Goal: Use online tool/utility: Utilize a website feature to perform a specific function

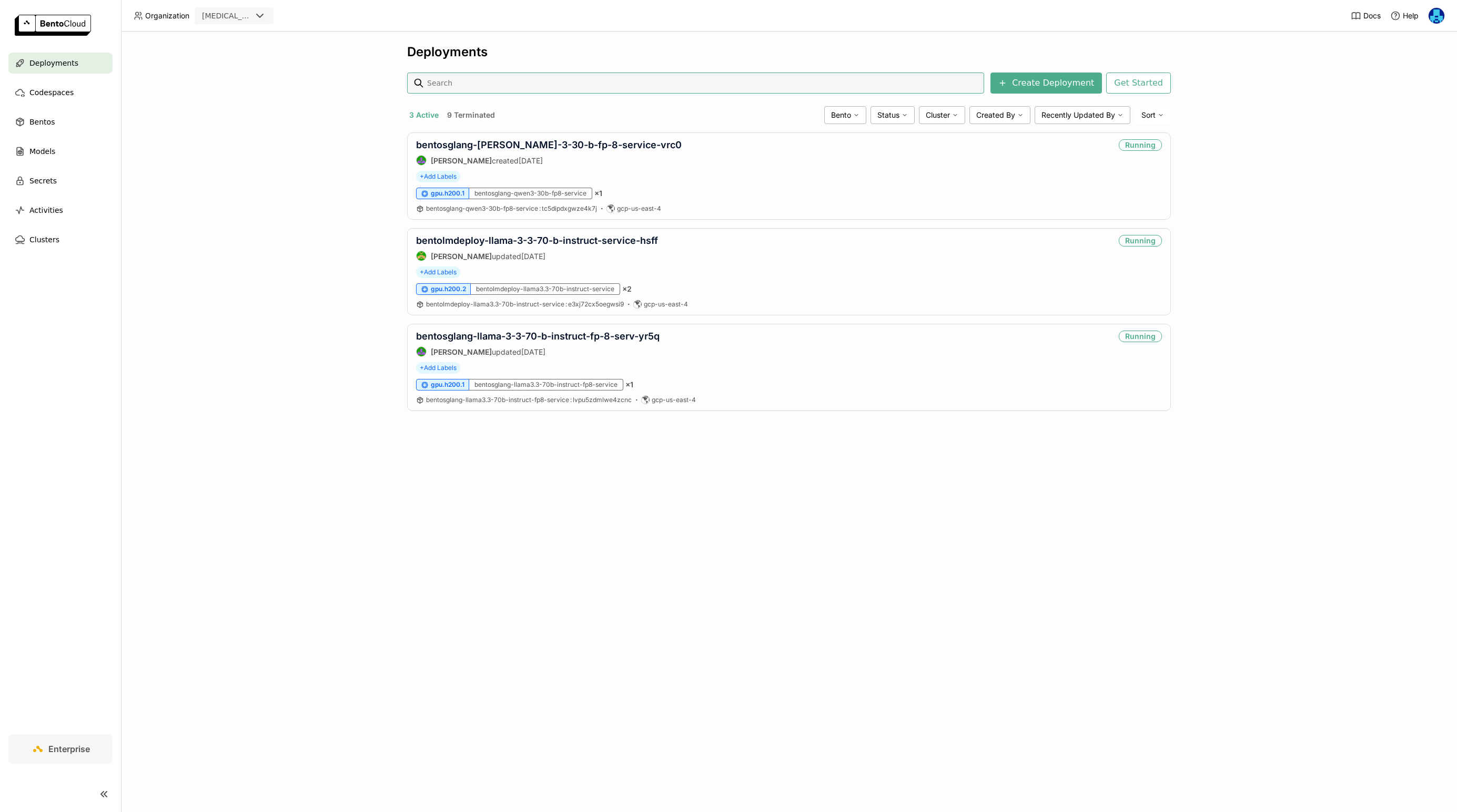
click at [278, 263] on div "Deployments Create Deployment Get Started 3 Active 9 Terminated Bento Status Cl…" at bounding box center [789, 421] width 1336 height 781
click at [763, 167] on div "bentosglang-[PERSON_NAME]-3-30-b-fp-8-service-vrc0 [PERSON_NAME] created [DATE]…" at bounding box center [789, 176] width 763 height 88
click at [504, 143] on link "bentosglang-[PERSON_NAME]-3-30-b-fp-8-service-vrc0" at bounding box center [548, 144] width 265 height 11
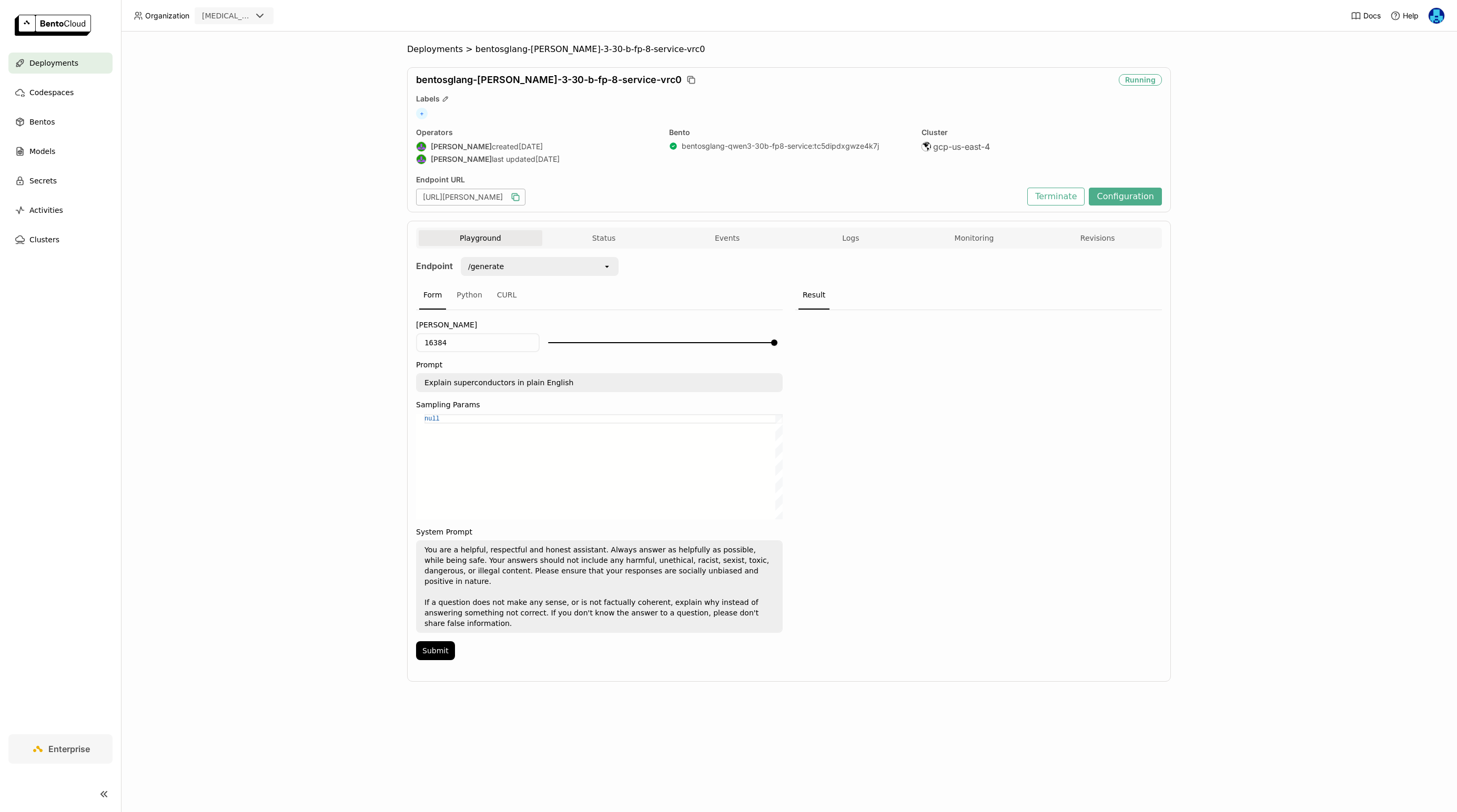
click at [521, 197] on icon "button" at bounding box center [515, 197] width 10 height 10
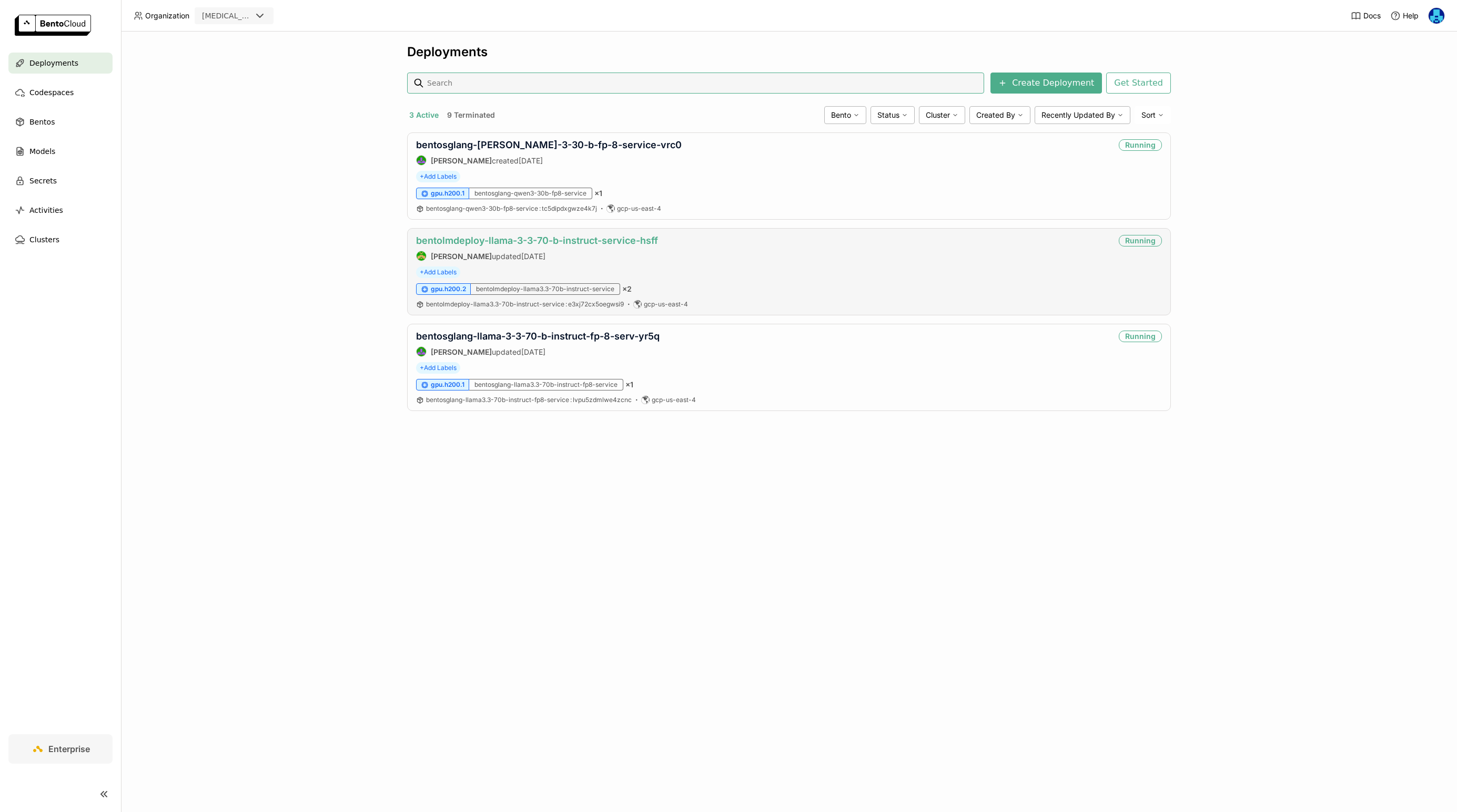
click at [626, 240] on link "bentolmdeploy-llama-3-3-70-b-instruct-service-hsff" at bounding box center [537, 240] width 242 height 11
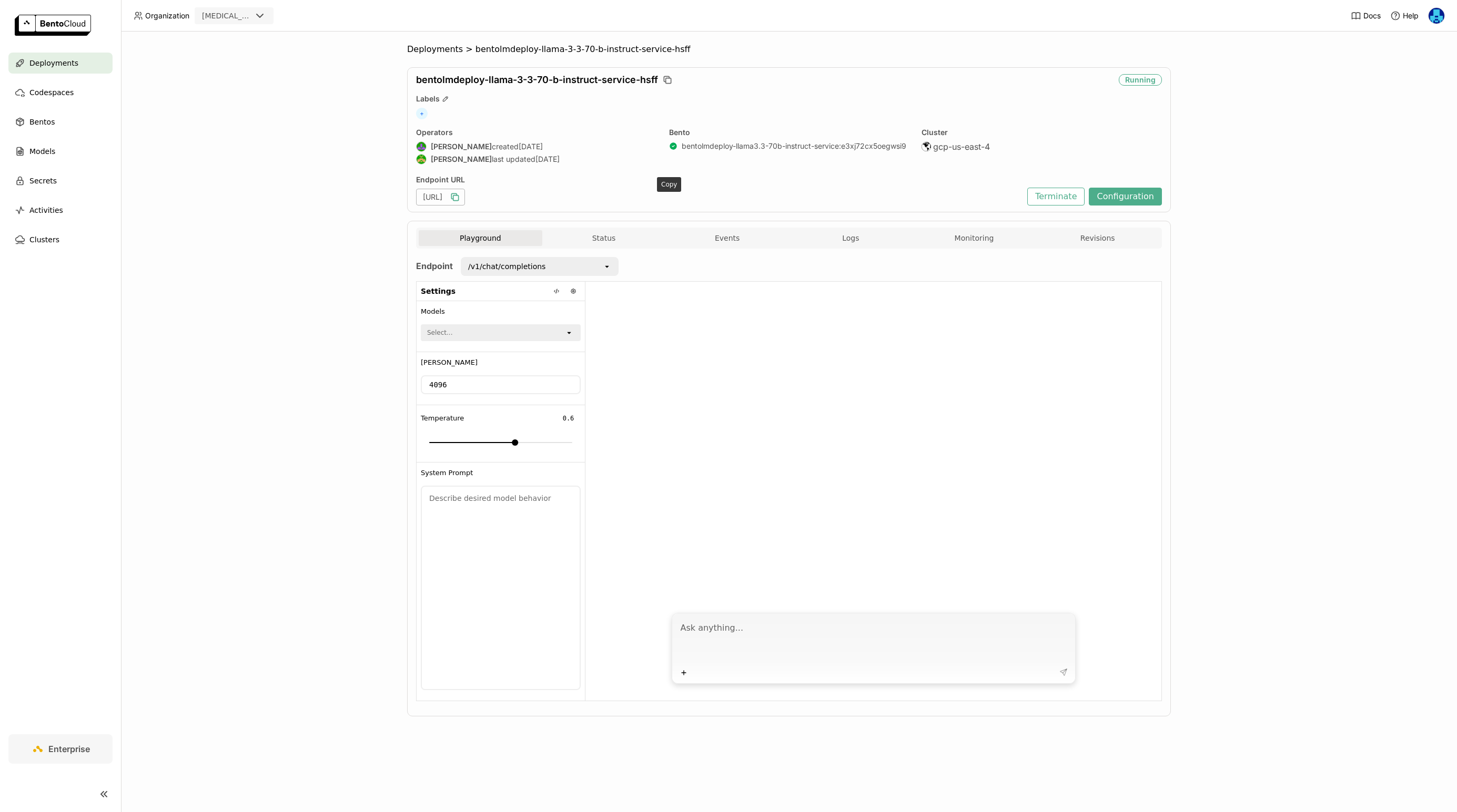
click at [460, 194] on icon "button" at bounding box center [455, 197] width 10 height 10
click at [277, 505] on div "Deployments > bentolmdeploy-llama-3-3-70-b-instruct-service-hsff bentolmdeploy-…" at bounding box center [789, 421] width 1336 height 781
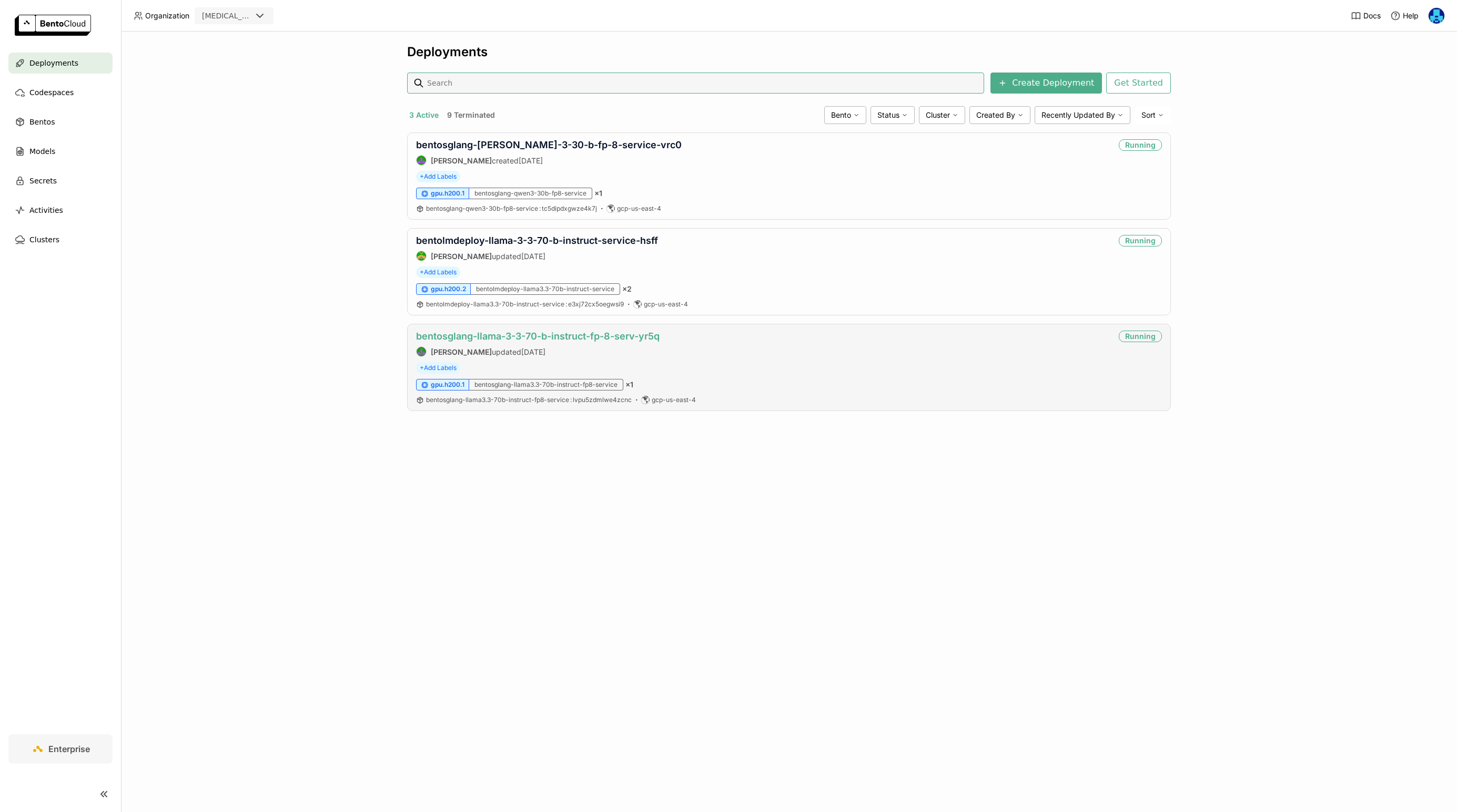
click at [560, 338] on link "bentosglang-llama-3-3-70-b-instruct-fp-8-serv-yr5q" at bounding box center [537, 336] width 244 height 11
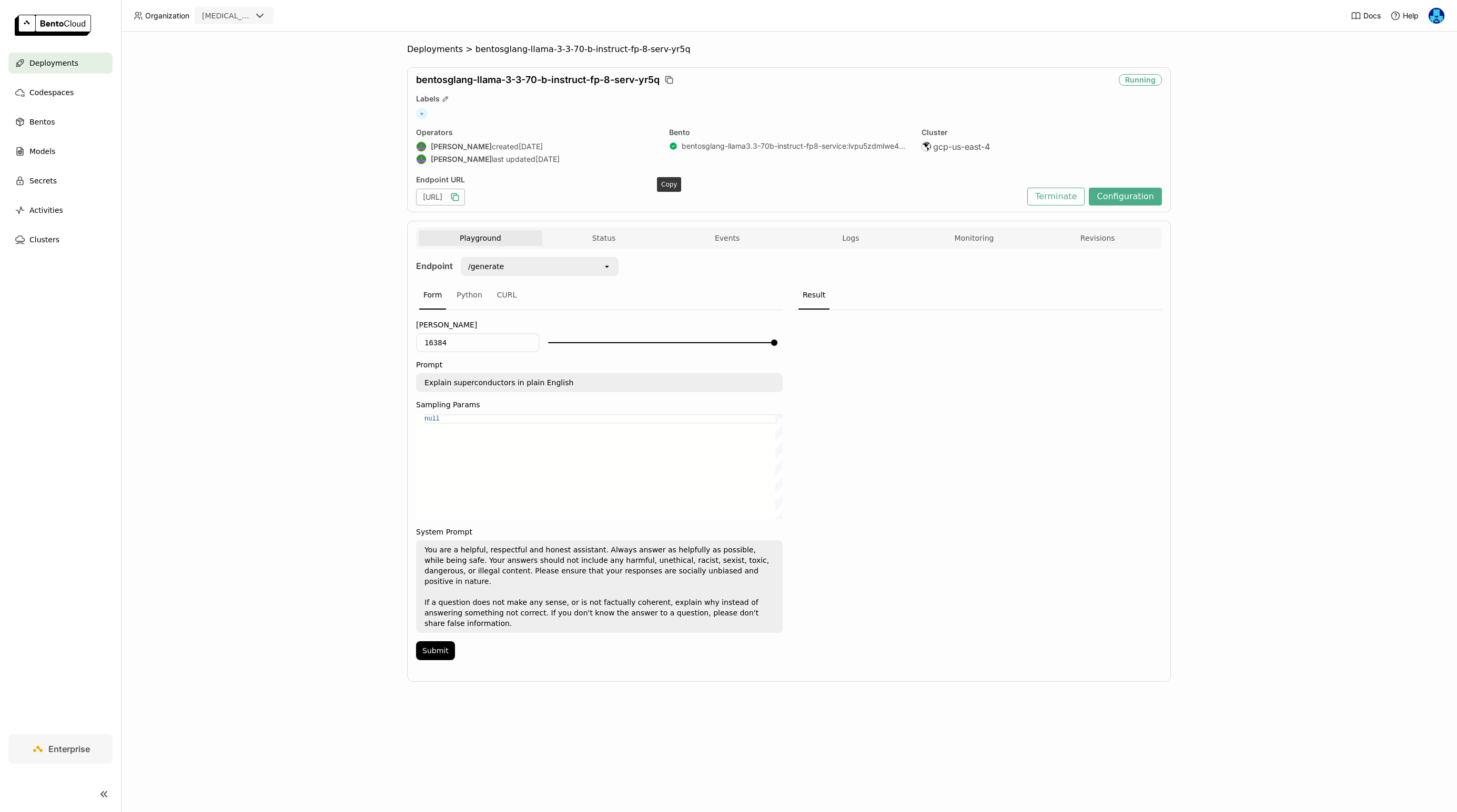
click at [460, 197] on icon "button" at bounding box center [455, 197] width 10 height 10
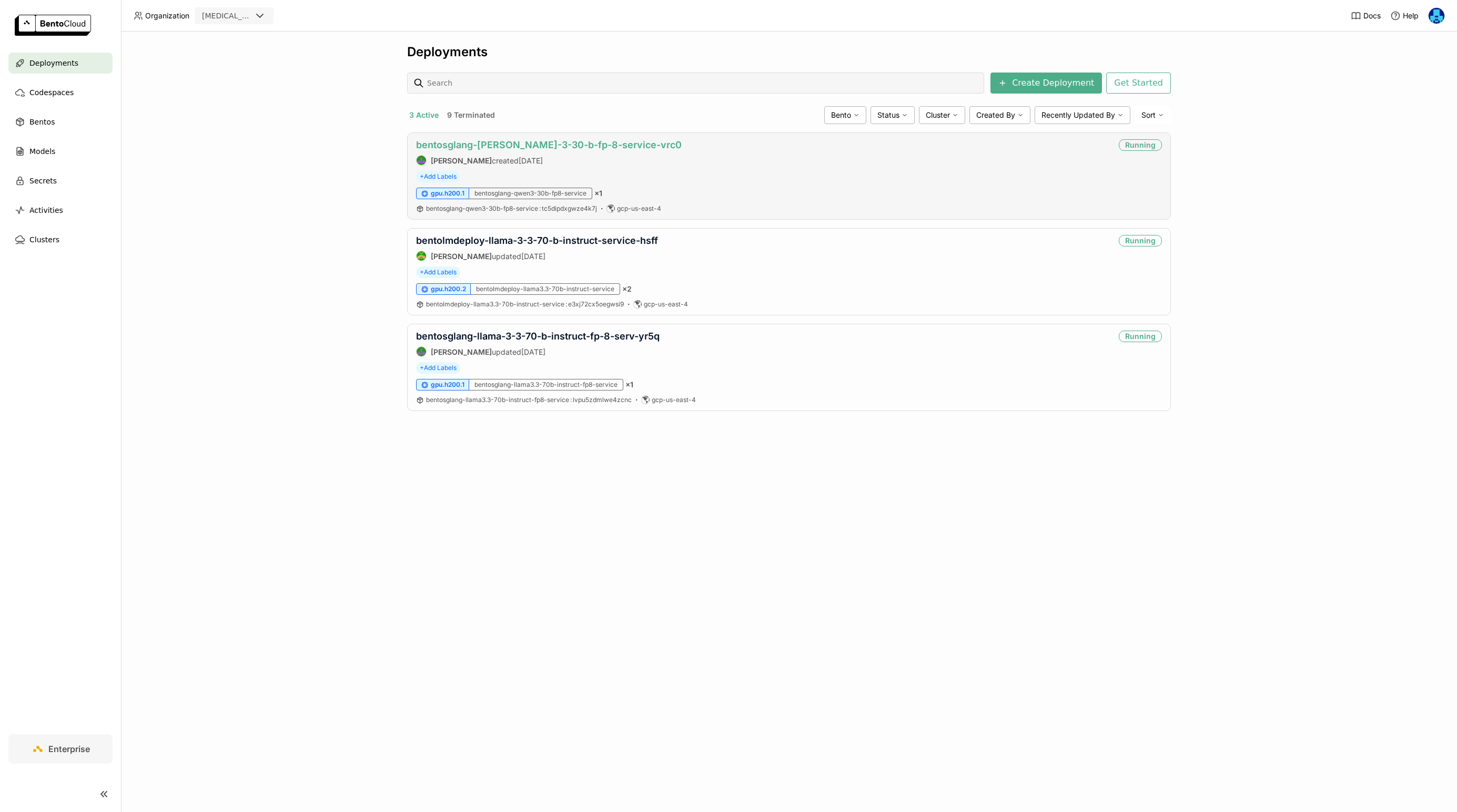
click at [530, 144] on link "bentosglang-[PERSON_NAME]-3-30-b-fp-8-service-vrc0" at bounding box center [548, 144] width 265 height 11
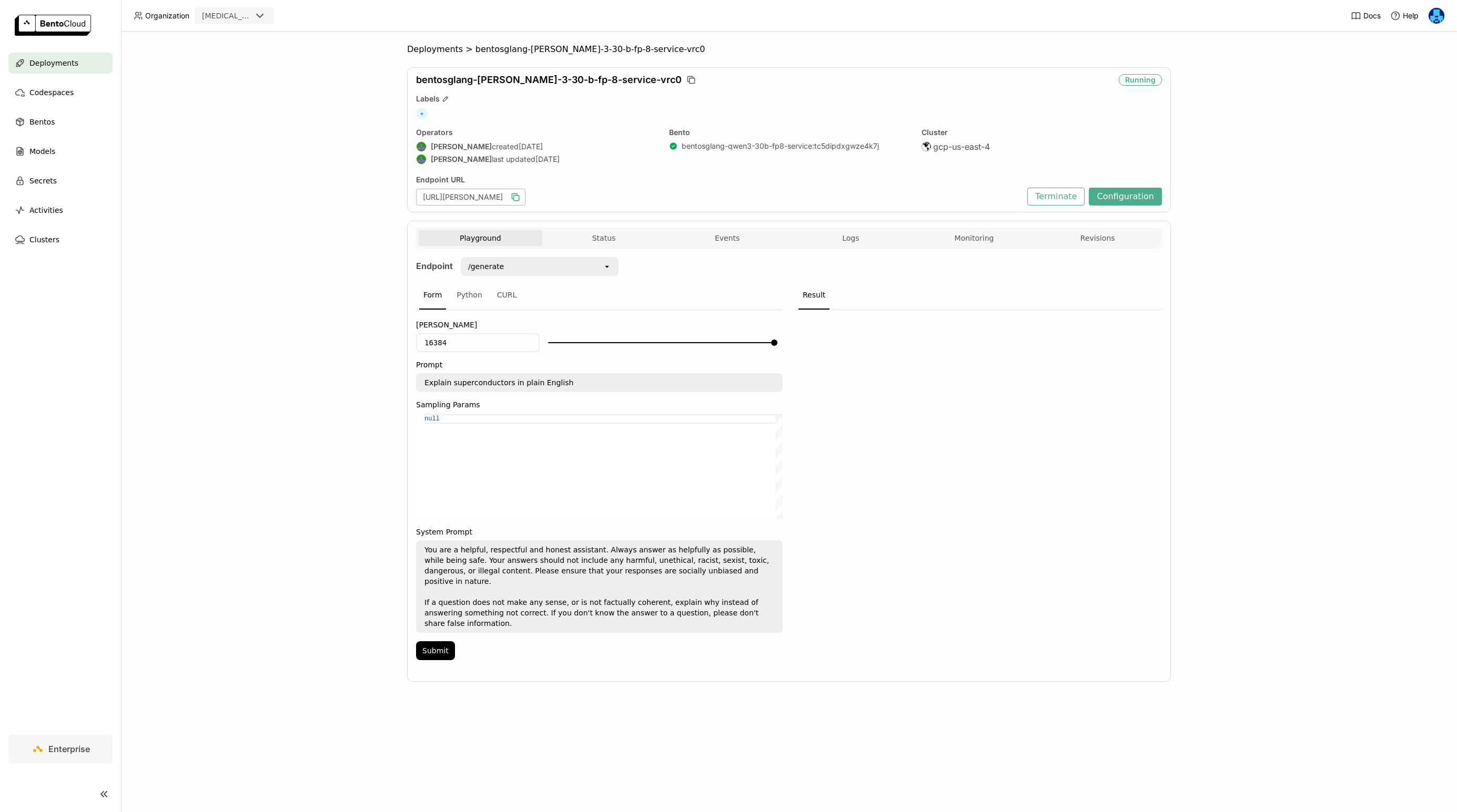
click at [521, 197] on icon "button" at bounding box center [515, 197] width 10 height 10
click at [517, 193] on icon "button" at bounding box center [514, 196] width 5 height 5
click at [521, 196] on icon "button" at bounding box center [515, 197] width 10 height 10
click at [219, 547] on div "Deployments > bentosglang-qwen-3-30-b-fp-8-service-vrc0 bentosglang-qwen-3-30-b…" at bounding box center [789, 421] width 1336 height 781
click at [521, 197] on icon "button" at bounding box center [515, 197] width 10 height 10
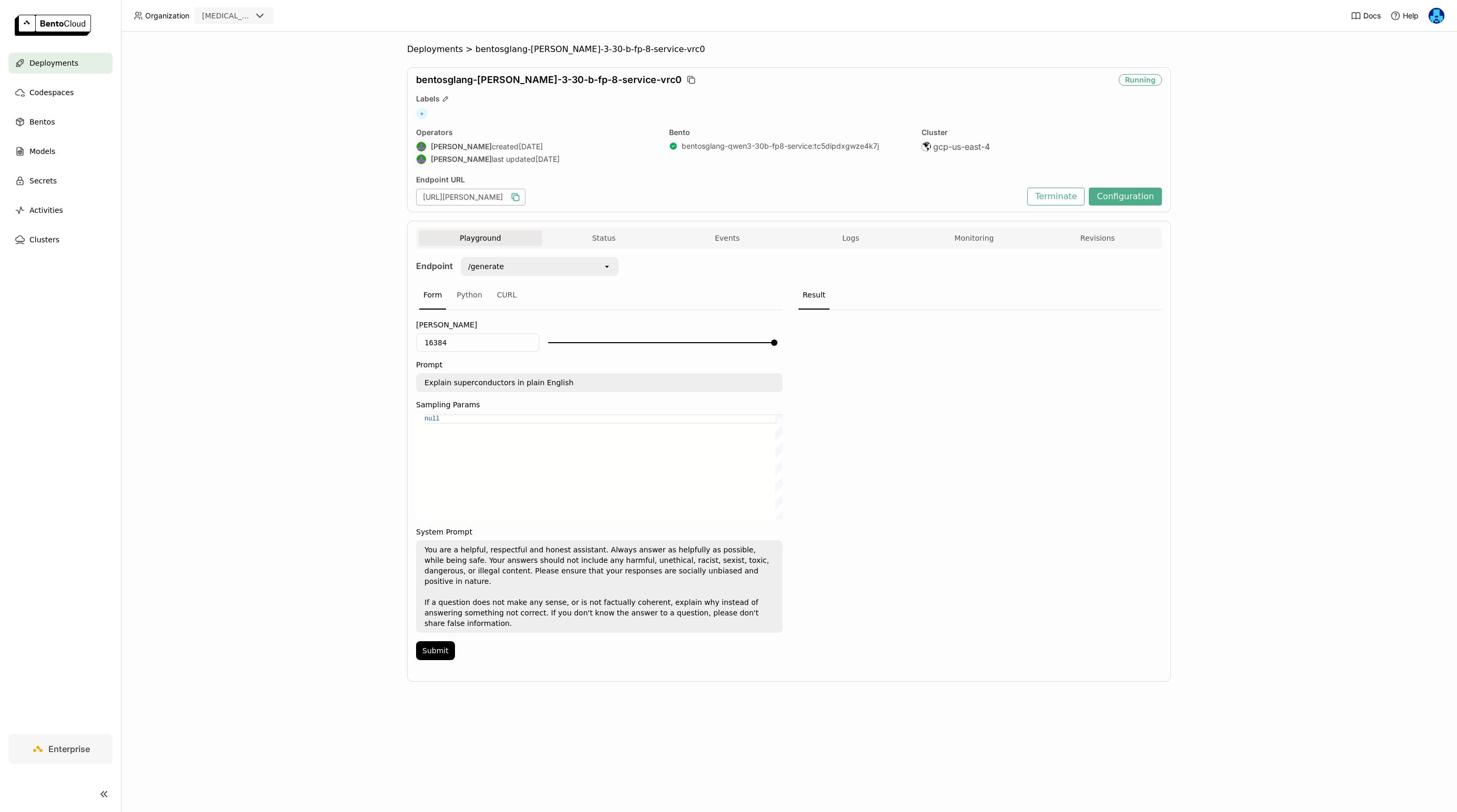
click at [552, 267] on div "/generate" at bounding box center [532, 266] width 141 height 17
click at [322, 361] on div "Deployments > bentosglang-qwen-3-30-b-fp-8-service-vrc0 bentosglang-qwen-3-30-b…" at bounding box center [789, 421] width 1336 height 781
click at [71, 495] on nav "Deployments Codespaces Bentos Models Secrets Activities Clusters" at bounding box center [60, 393] width 121 height 682
click at [257, 330] on div "Deployments > bentosglang-qwen-3-30-b-fp-8-service-vrc0 bentosglang-qwen-3-30-b…" at bounding box center [789, 421] width 1336 height 781
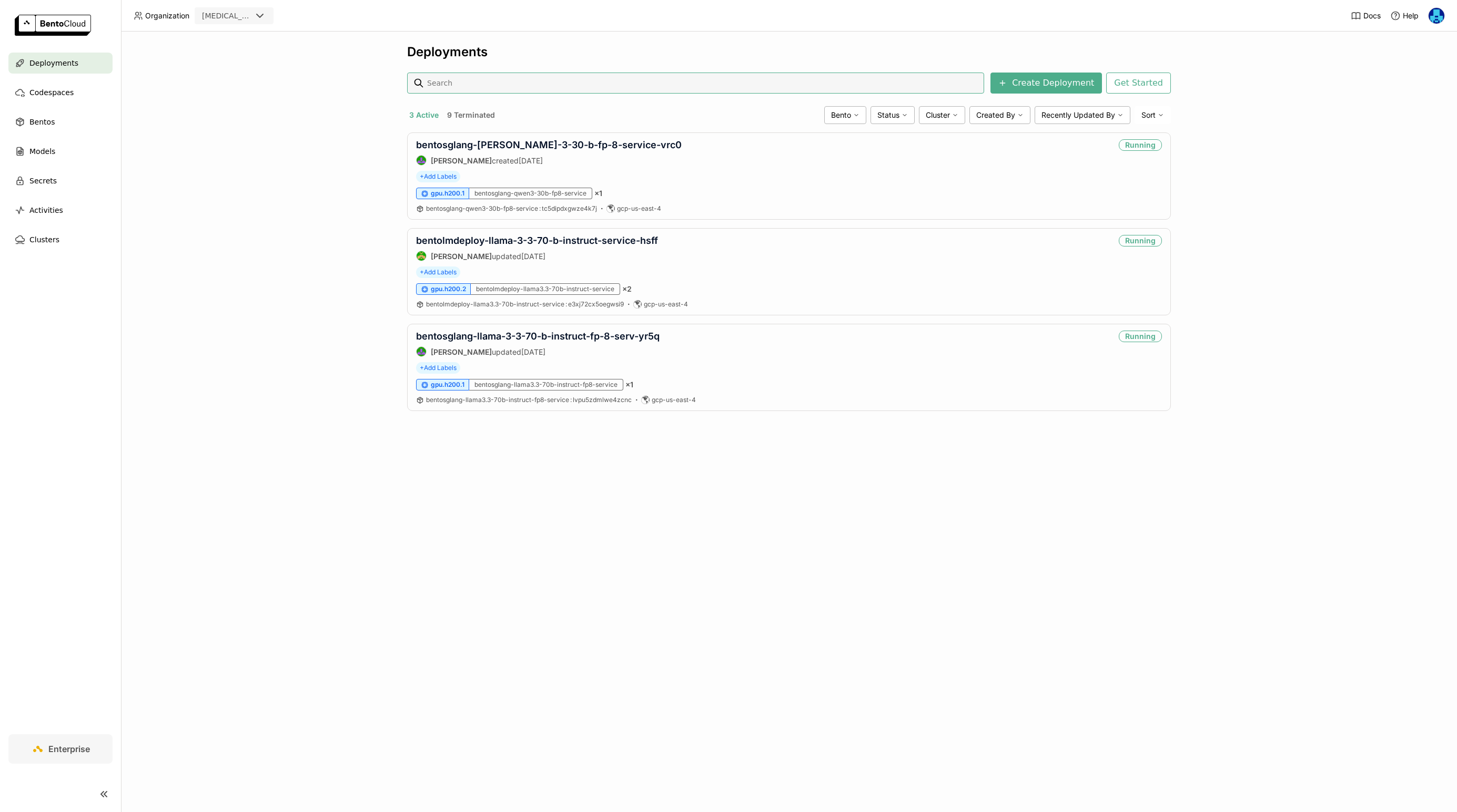
click at [313, 244] on div "Deployments Create Deployment Get Started 3 Active 9 Terminated Bento Status Cl…" at bounding box center [789, 421] width 1336 height 781
click at [557, 241] on link "bentolmdeploy-llama-3-3-70-b-instruct-service-hsff" at bounding box center [537, 240] width 242 height 11
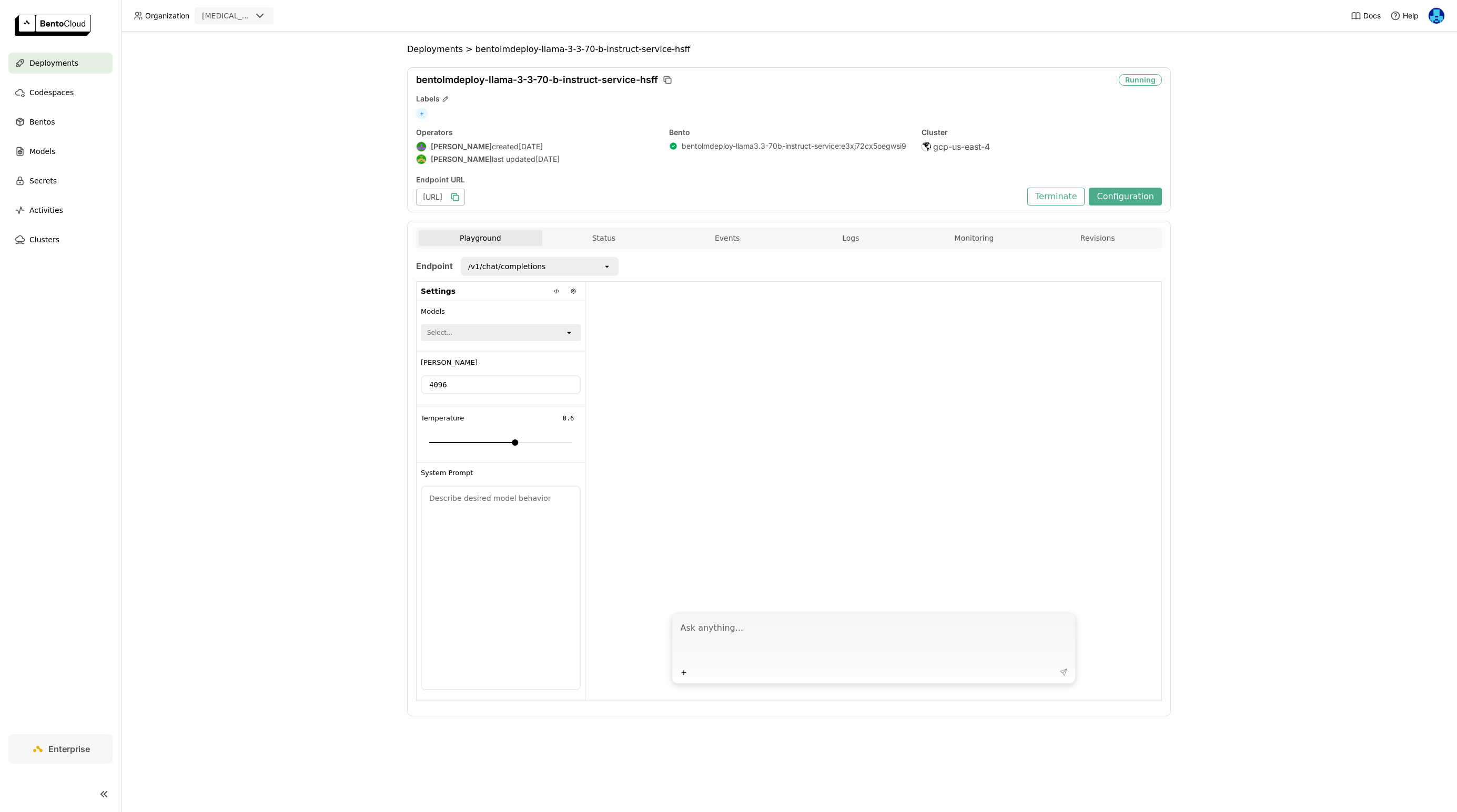
click at [460, 192] on icon "button" at bounding box center [455, 197] width 10 height 10
click at [460, 197] on icon "button" at bounding box center [455, 197] width 10 height 10
click at [599, 269] on div "/v1/chat/completions" at bounding box center [532, 266] width 141 height 17
click at [615, 271] on div "open" at bounding box center [610, 266] width 15 height 17
click at [610, 269] on icon "open" at bounding box center [607, 267] width 8 height 8
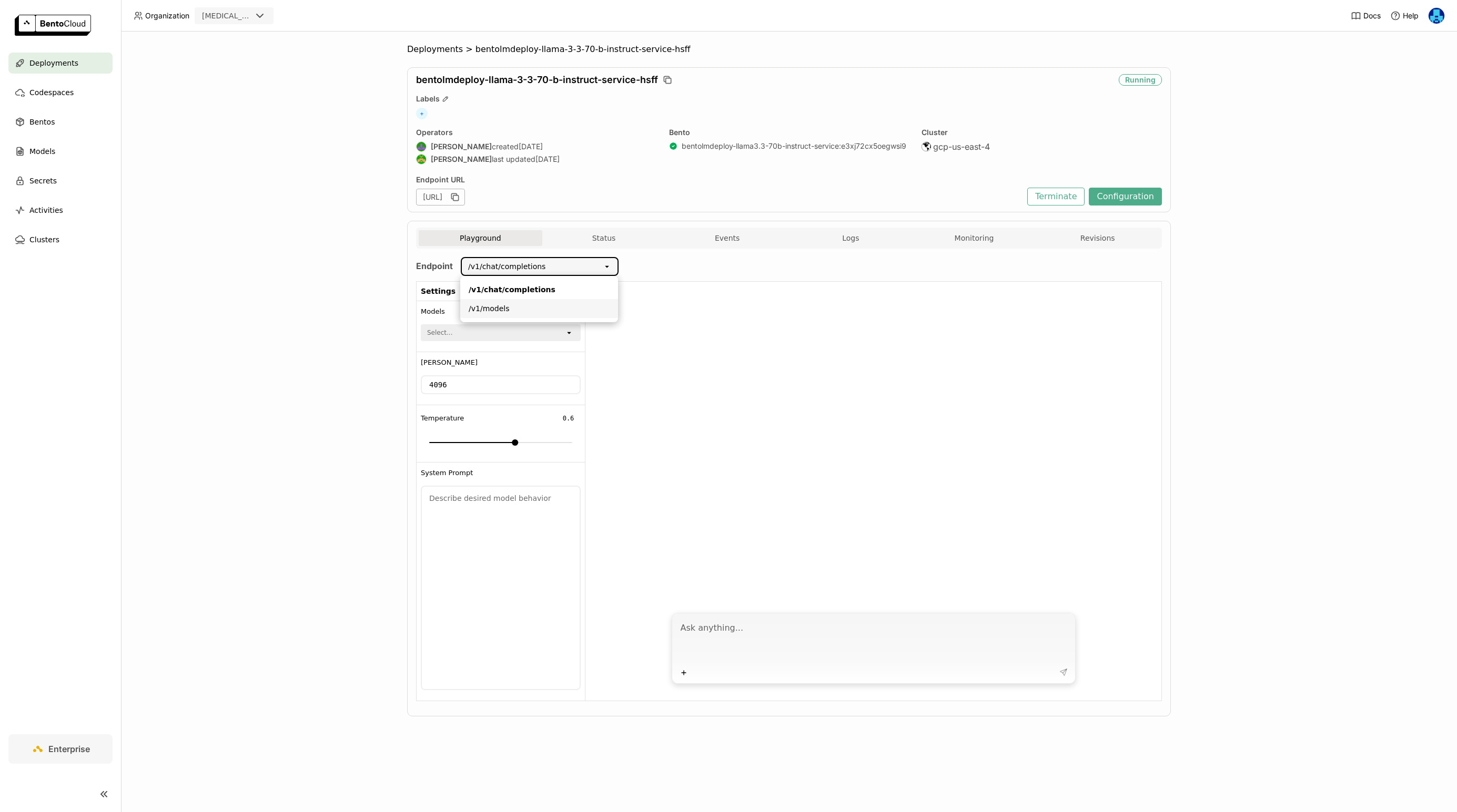
click at [594, 306] on div "/v1/models" at bounding box center [539, 308] width 141 height 10
click at [604, 265] on icon "open" at bounding box center [607, 267] width 8 height 8
click at [597, 286] on div "/v1/chat/completions" at bounding box center [539, 289] width 141 height 10
click at [295, 289] on div "Deployments > bentolmdeploy-llama-3-3-70-b-instruct-service-hsff bentolmdeploy-…" at bounding box center [789, 421] width 1336 height 781
click at [281, 307] on div "Deployments > bentolmdeploy-llama-3-3-70-b-instruct-service-hsff bentolmdeploy-…" at bounding box center [789, 421] width 1336 height 781
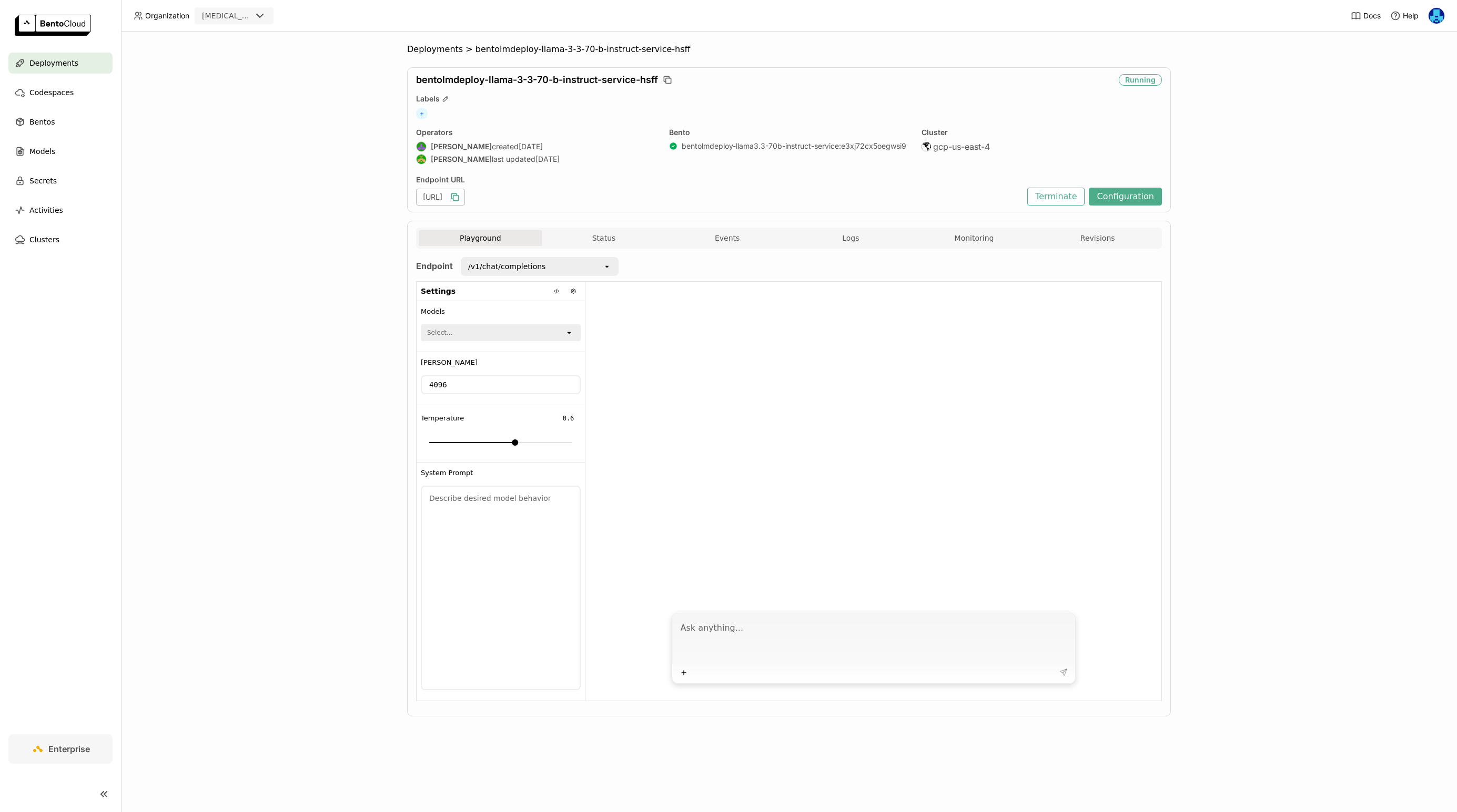
click at [460, 195] on icon "button" at bounding box center [455, 197] width 10 height 10
click at [460, 197] on icon "button" at bounding box center [455, 197] width 10 height 10
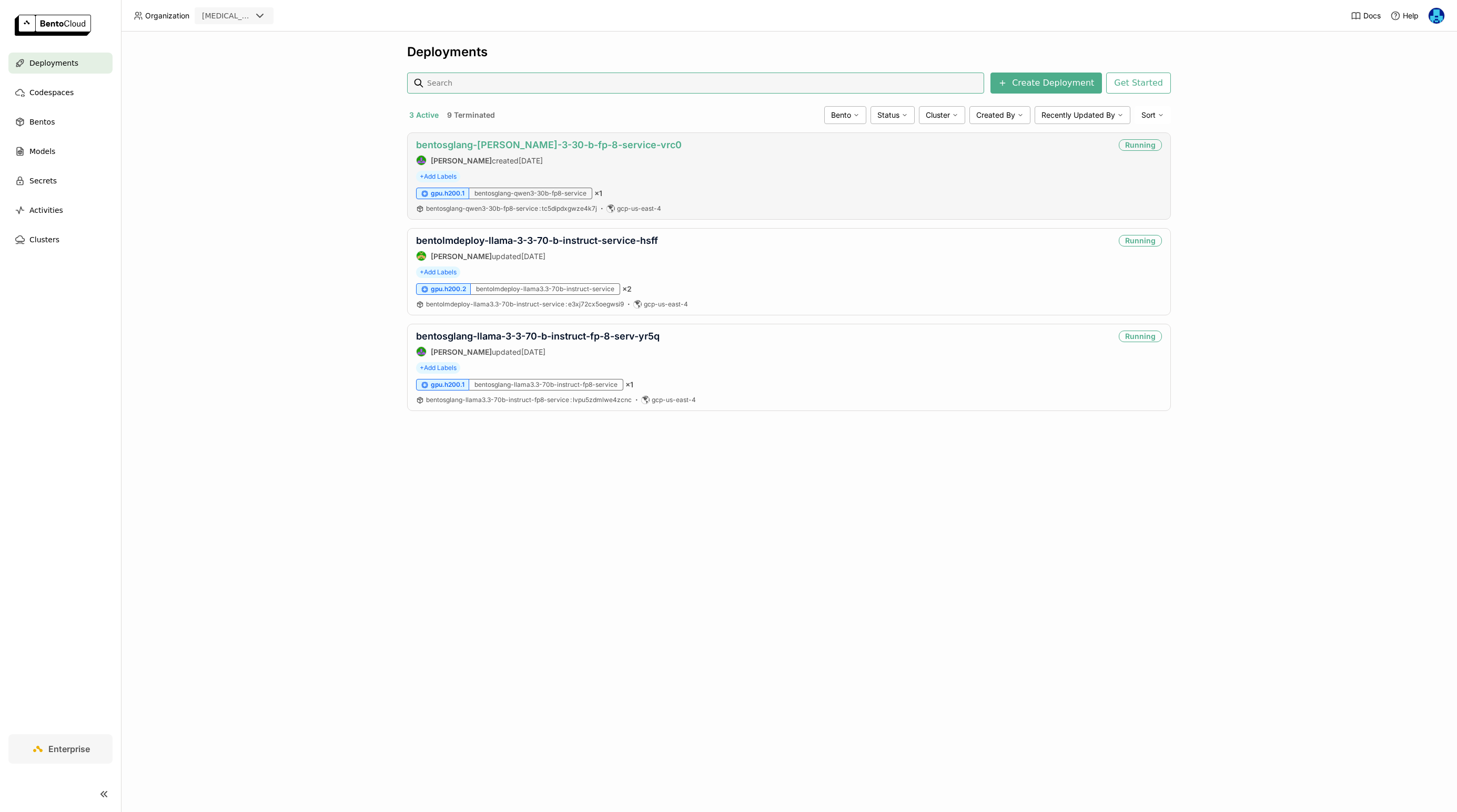
click at [597, 144] on link "bentosglang-[PERSON_NAME]-3-30-b-fp-8-service-vrc0" at bounding box center [548, 144] width 265 height 11
